Goal: Transaction & Acquisition: Book appointment/travel/reservation

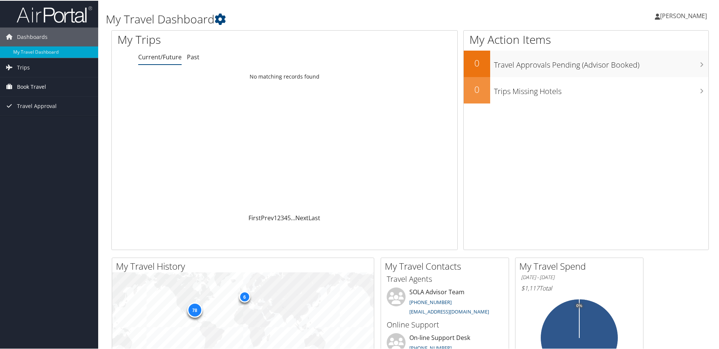
click at [29, 87] on span "Book Travel" at bounding box center [31, 86] width 29 height 19
click at [28, 112] on link "Book/Manage Online Trips" at bounding box center [49, 112] width 98 height 11
click at [34, 82] on span "Book Travel" at bounding box center [31, 86] width 29 height 19
click at [48, 112] on link "Book/Manage Online Trips" at bounding box center [49, 112] width 98 height 11
click at [32, 108] on link "Book/Manage Online Trips" at bounding box center [49, 112] width 98 height 11
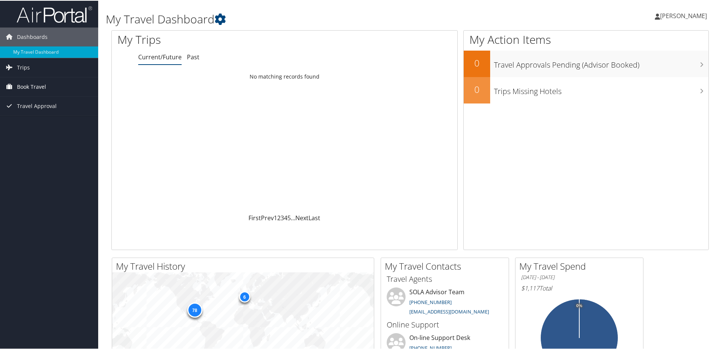
click at [20, 86] on span "Book Travel" at bounding box center [31, 86] width 29 height 19
click at [27, 114] on link "Book/Manage Online Trips" at bounding box center [49, 112] width 98 height 11
